Goal: Navigation & Orientation: Go to known website

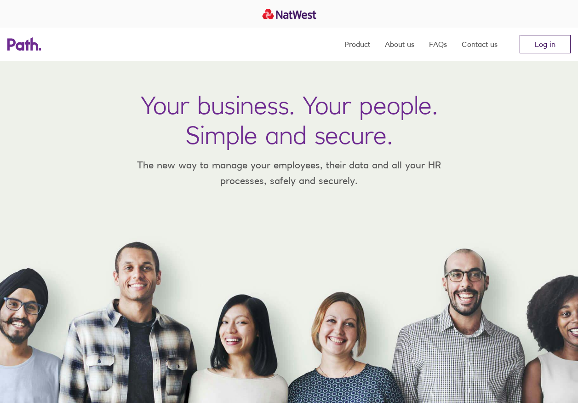
click at [530, 43] on link "Log in" at bounding box center [544, 44] width 51 height 18
